Goal: Find specific page/section: Find specific page/section

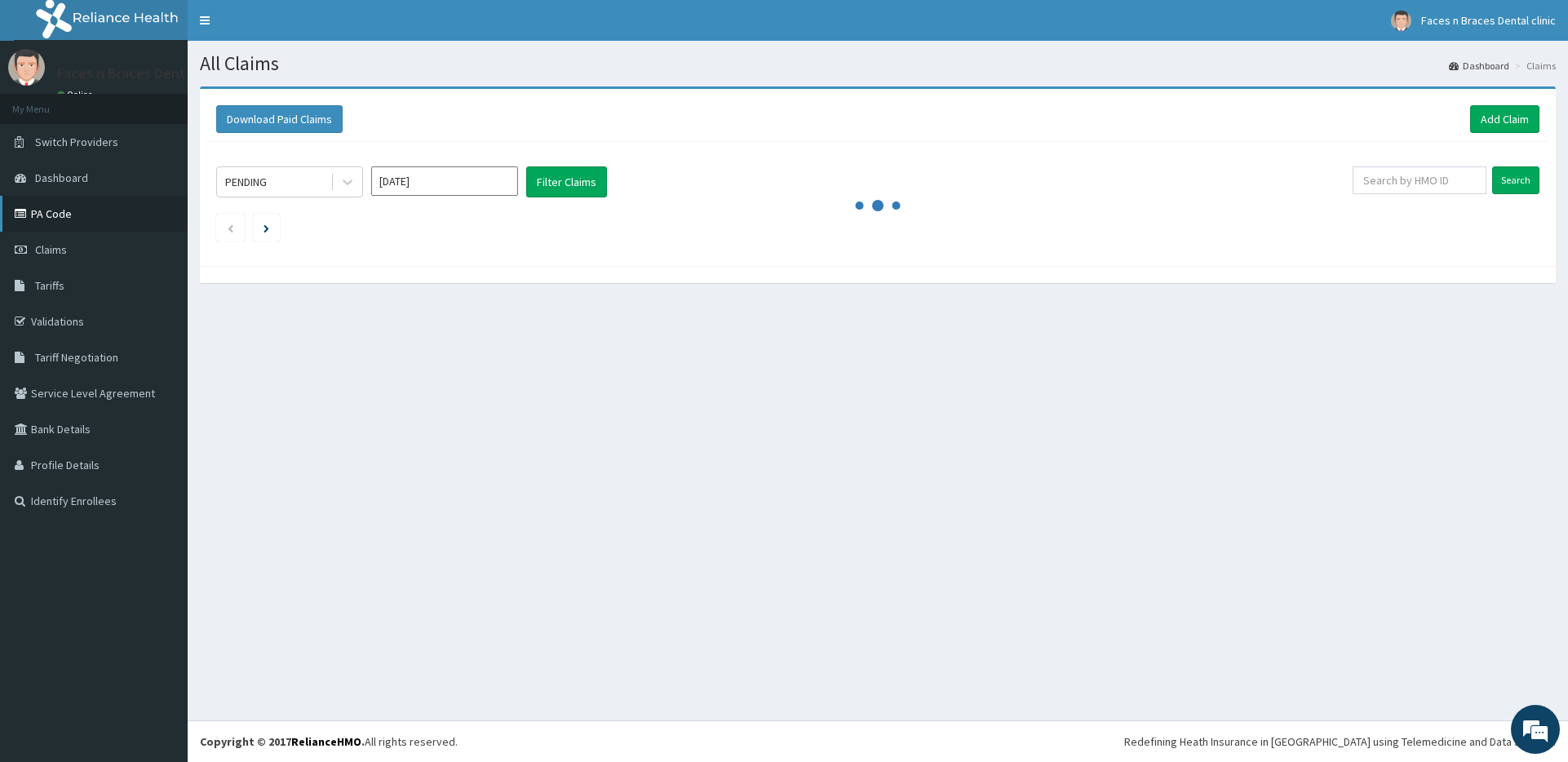
click at [100, 214] on link "PA Code" at bounding box center [93, 214] width 188 height 36
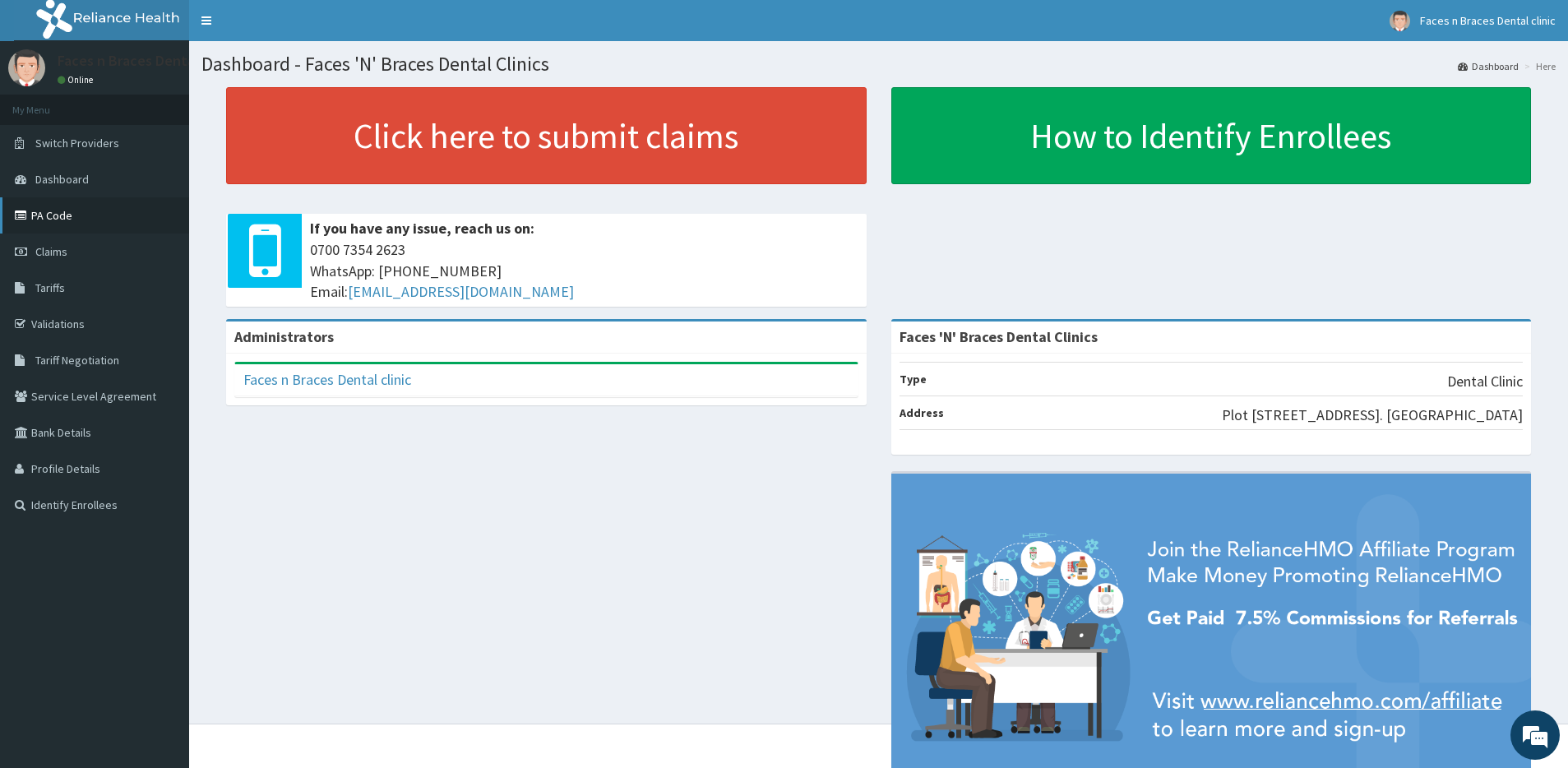
click at [112, 216] on link "PA Code" at bounding box center [94, 215] width 189 height 36
